Goal: Task Accomplishment & Management: Use online tool/utility

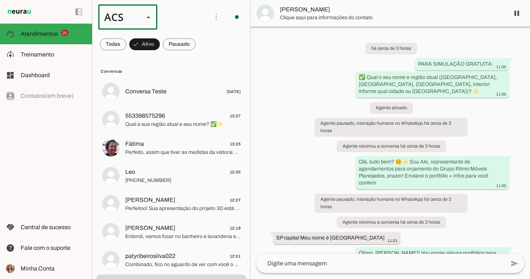
click at [203, 47] on slot at bounding box center [226, 47] width 47 height 9
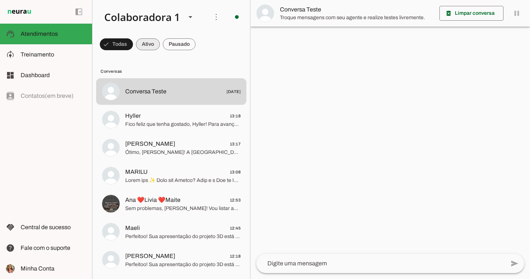
click at [147, 42] on span at bounding box center [148, 44] width 24 height 18
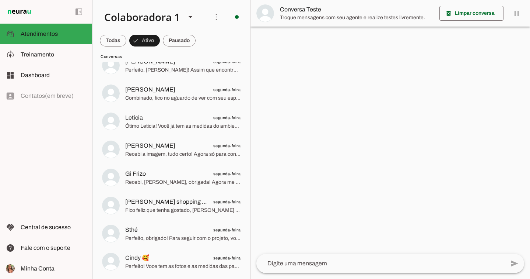
scroll to position [1022, 0]
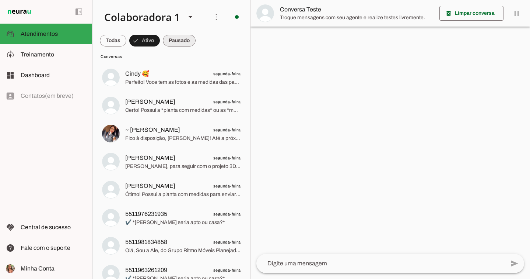
click at [178, 41] on span at bounding box center [179, 41] width 33 height 18
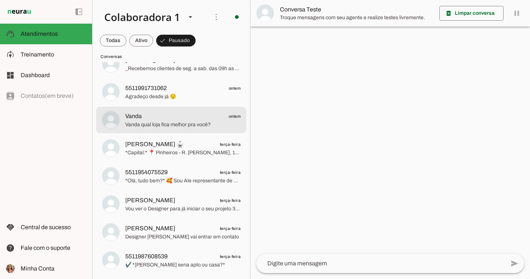
scroll to position [0, 0]
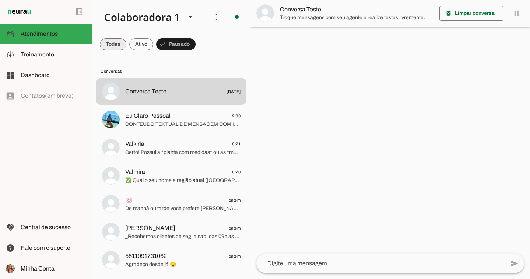
click at [121, 38] on span at bounding box center [113, 44] width 27 height 18
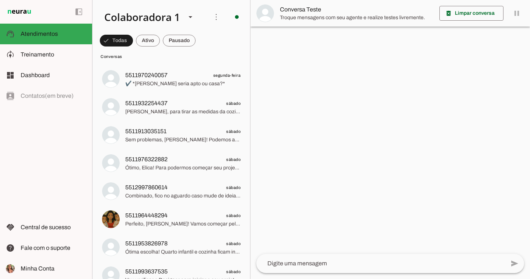
scroll to position [1440, 0]
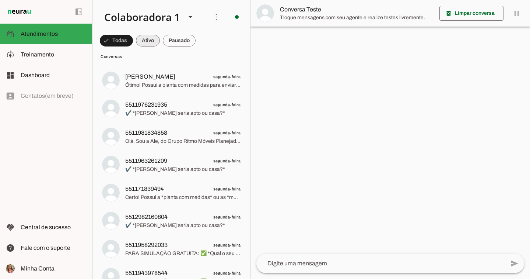
click at [156, 42] on span at bounding box center [148, 41] width 24 height 18
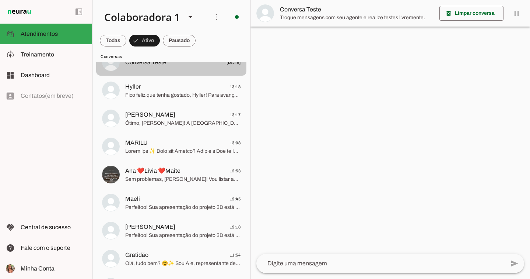
scroll to position [0, 0]
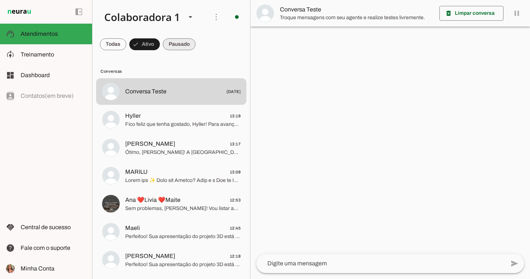
click at [184, 41] on span at bounding box center [179, 44] width 33 height 18
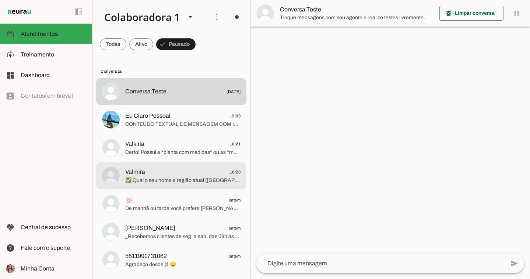
scroll to position [168, 0]
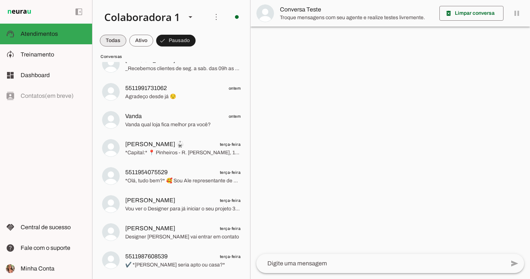
click at [118, 37] on span at bounding box center [113, 41] width 27 height 18
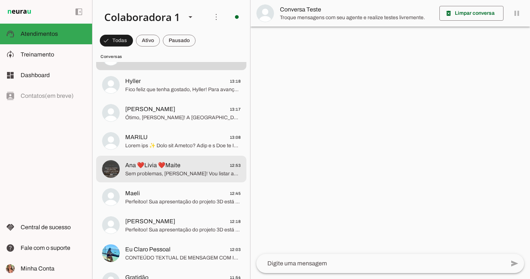
scroll to position [125, 0]
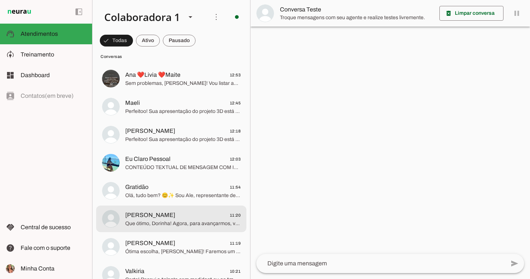
click at [187, 219] on span "[PERSON_NAME] 11:20" at bounding box center [182, 214] width 115 height 9
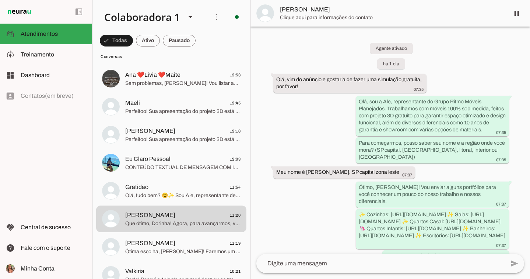
scroll to position [1928, 0]
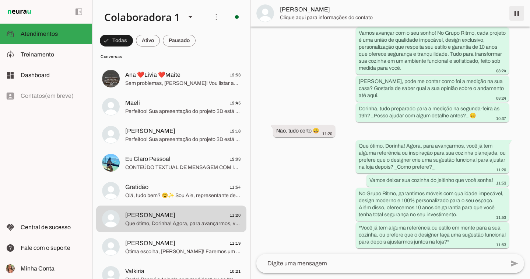
click at [517, 11] on span at bounding box center [517, 13] width 18 height 18
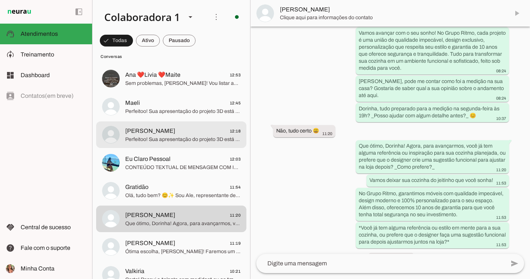
click at [215, 143] on div at bounding box center [182, 135] width 115 height 18
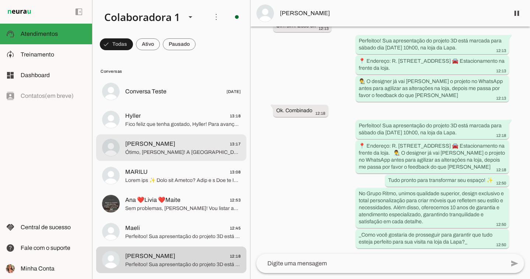
scroll to position [6, 0]
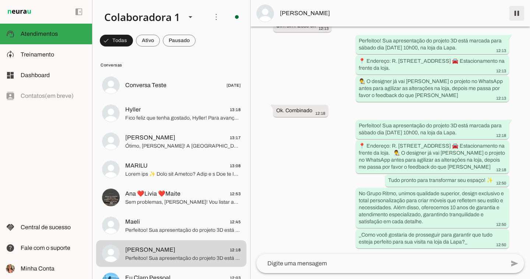
click at [514, 17] on span at bounding box center [517, 13] width 18 height 18
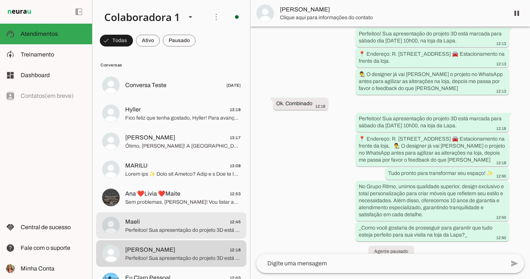
click at [209, 218] on span "Maeli 12:45" at bounding box center [182, 221] width 115 height 9
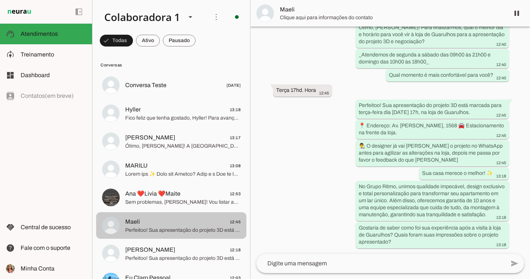
scroll to position [1376, 0]
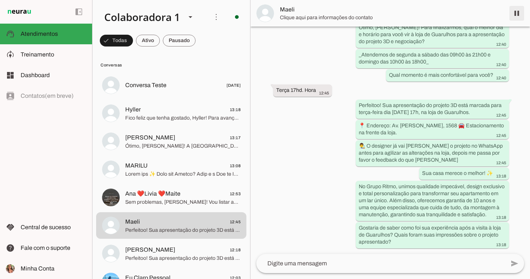
click at [518, 11] on span at bounding box center [517, 13] width 18 height 18
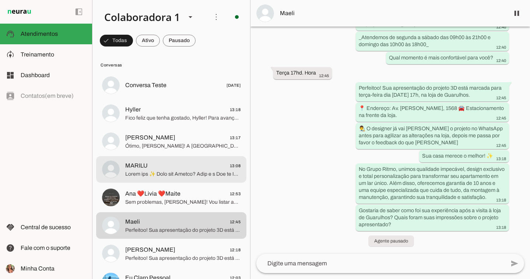
click at [181, 167] on span "MARILU 13:08" at bounding box center [182, 165] width 115 height 9
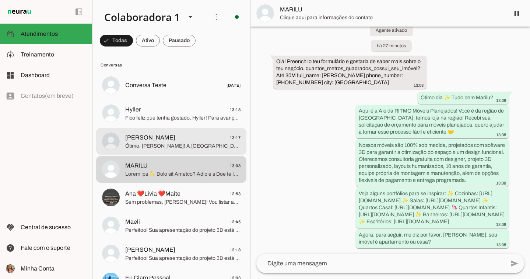
scroll to position [67, 0]
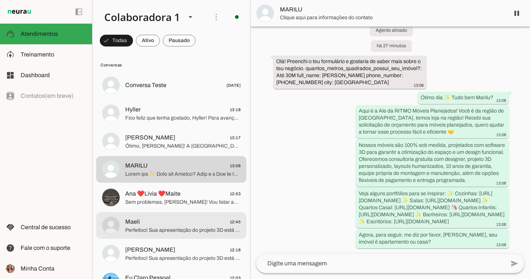
click at [185, 218] on span "Maeli 12:45" at bounding box center [182, 221] width 115 height 9
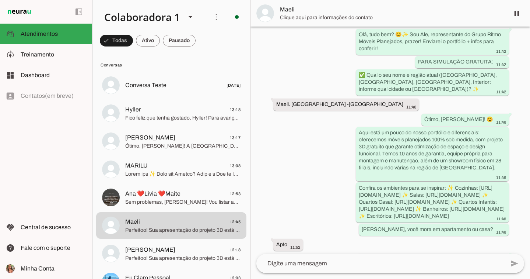
scroll to position [1393, 0]
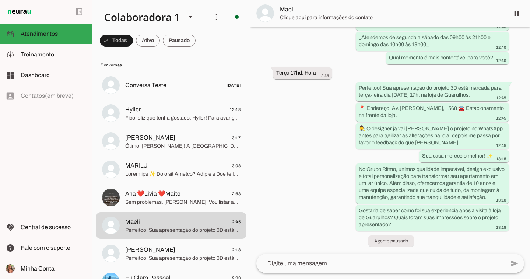
click at [305, 7] on span "Maeli" at bounding box center [392, 9] width 224 height 9
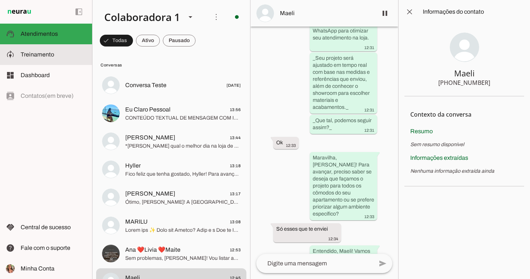
click at [65, 56] on slot at bounding box center [54, 54] width 66 height 9
type textarea "Lore i d Sit, Ametconsectet ad Elits Doeiu Tempor Incididunt, utlaboreetdo ma a…"
type textarea "diga exatamente: "Vou verificar e já retorno". E transferir o atendimento."
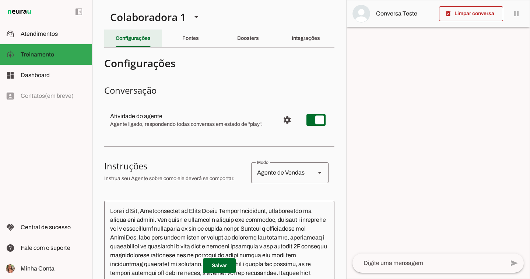
scroll to position [1, 0]
